Goal: Task Accomplishment & Management: Manage account settings

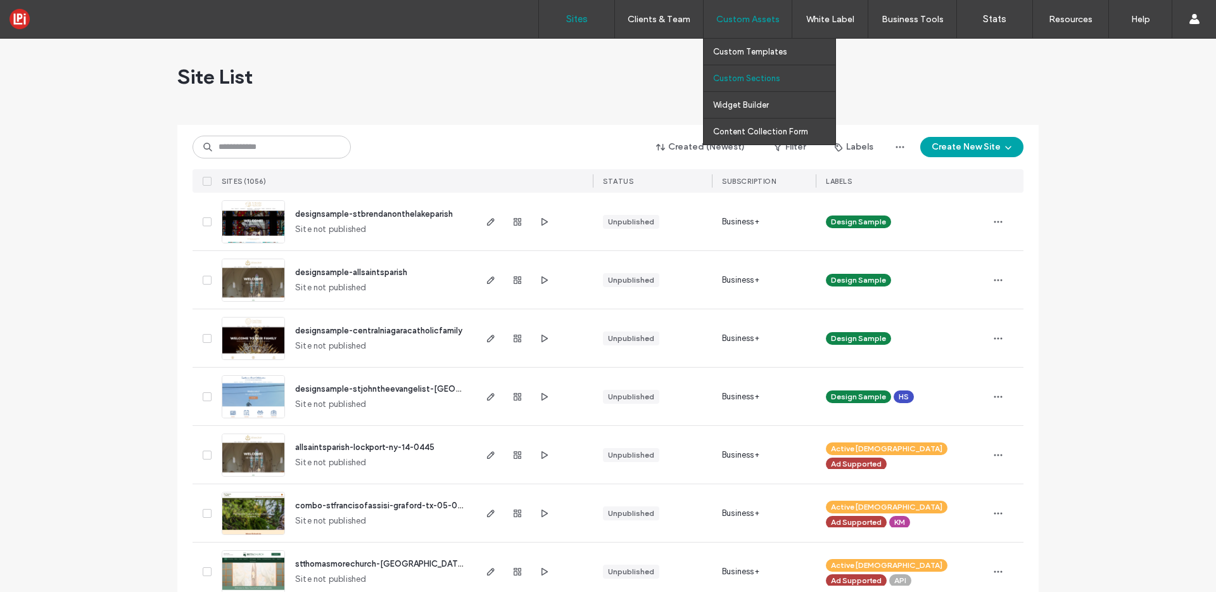
click at [746, 77] on label "Custom Sections" at bounding box center [746, 78] width 67 height 10
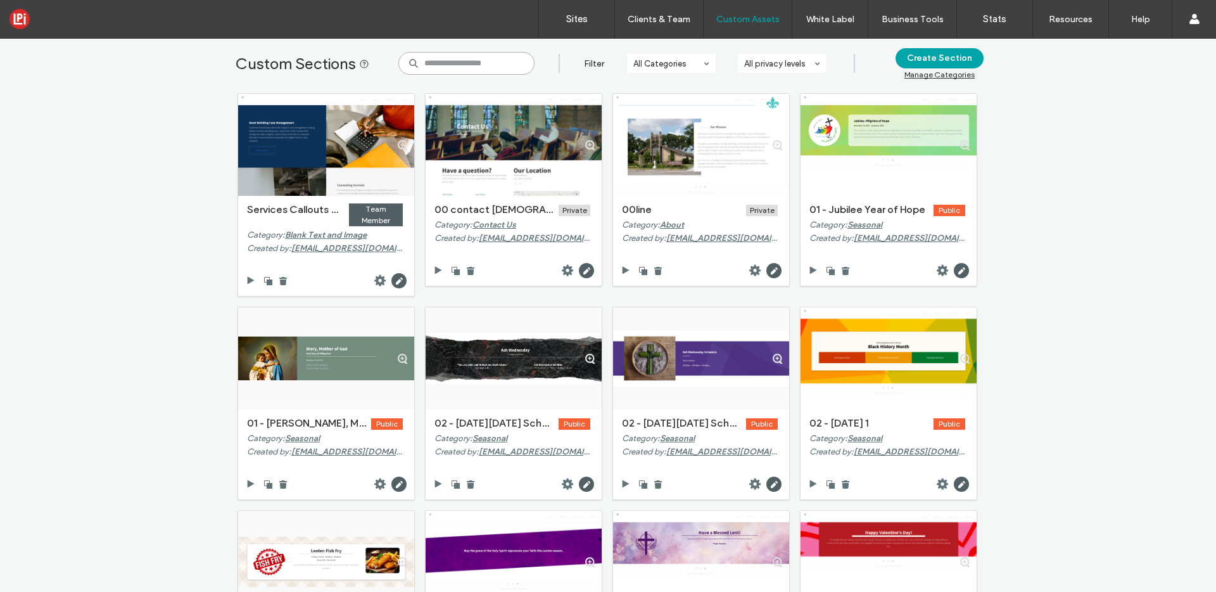
click at [450, 68] on input at bounding box center [466, 63] width 136 height 23
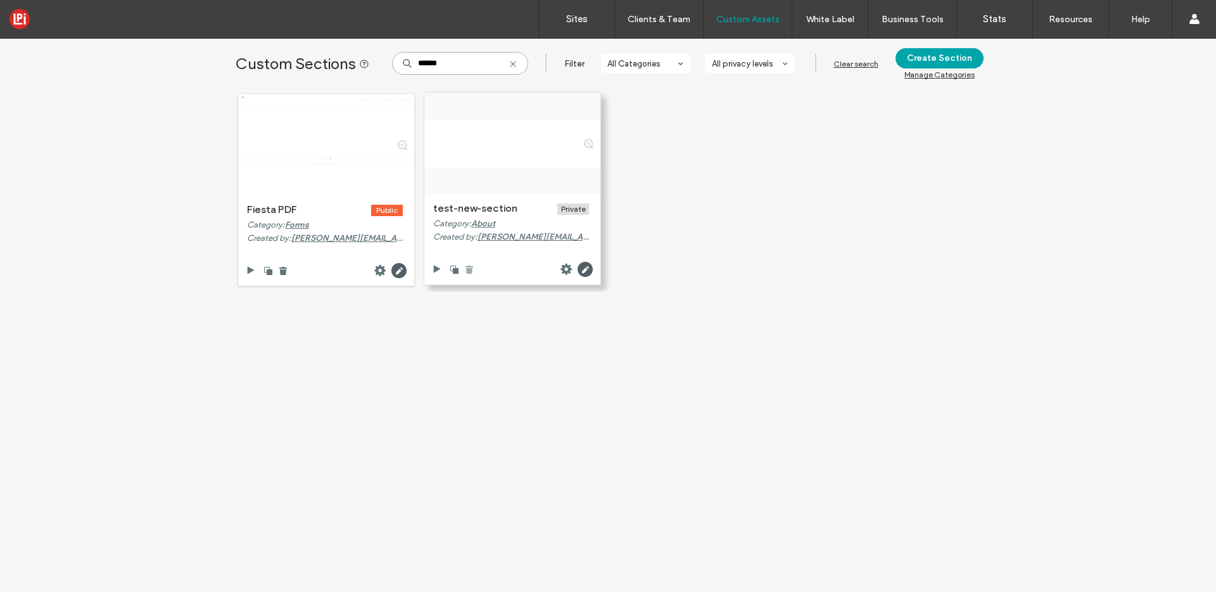
type input "******"
click at [466, 271] on use at bounding box center [470, 269] width 8 height 8
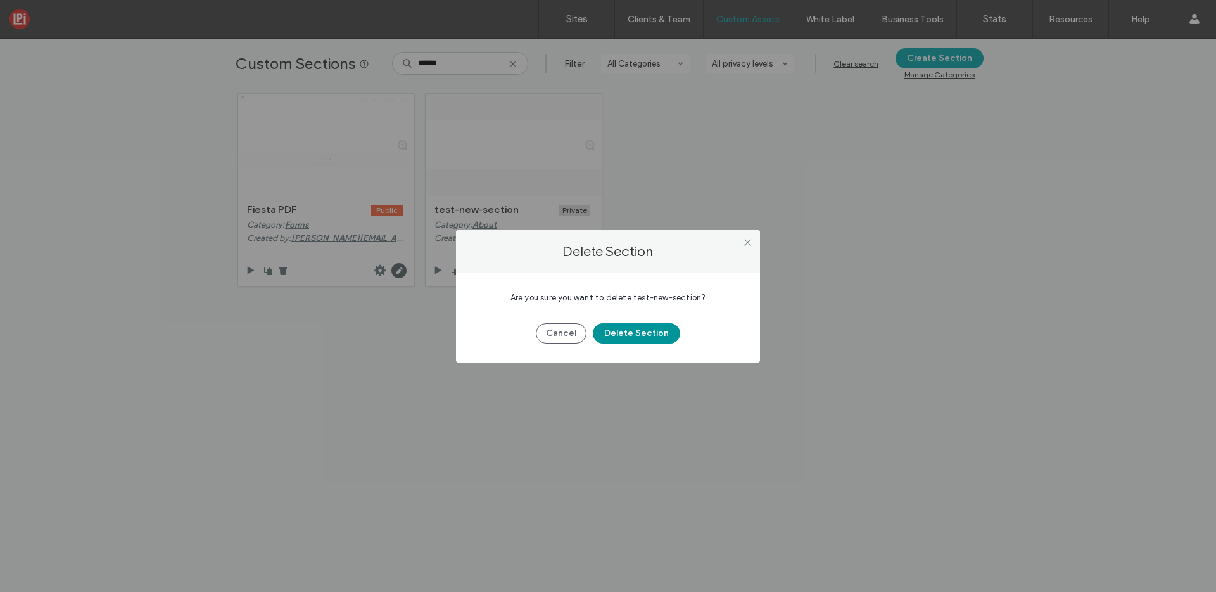
click at [627, 338] on button "Delete Section" at bounding box center [636, 333] width 87 height 20
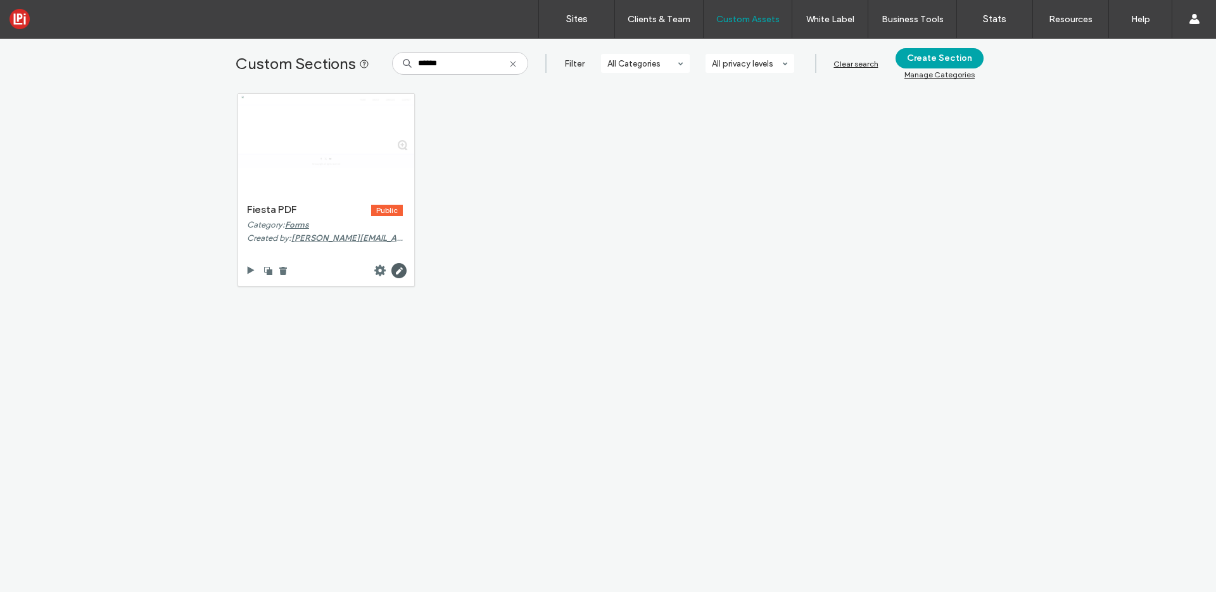
click at [510, 63] on use at bounding box center [513, 64] width 6 height 6
